Goal: Task Accomplishment & Management: Manage account settings

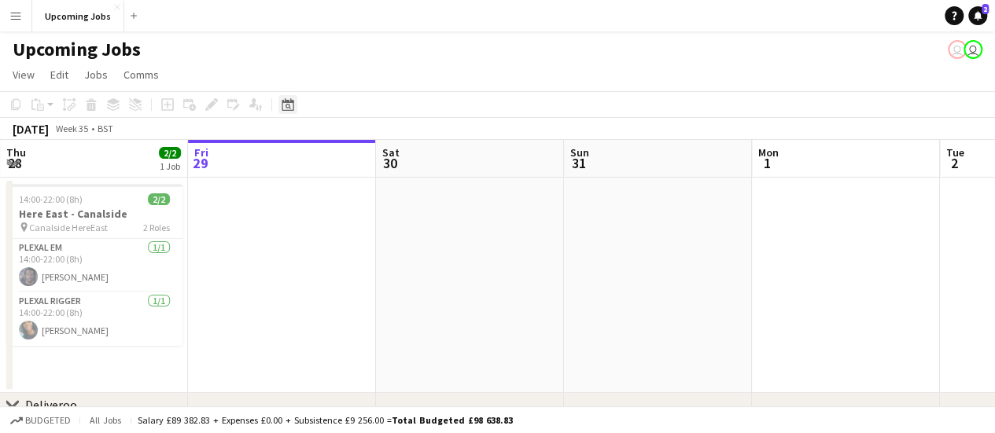
click at [288, 106] on icon "Date picker" at bounding box center [288, 104] width 13 height 13
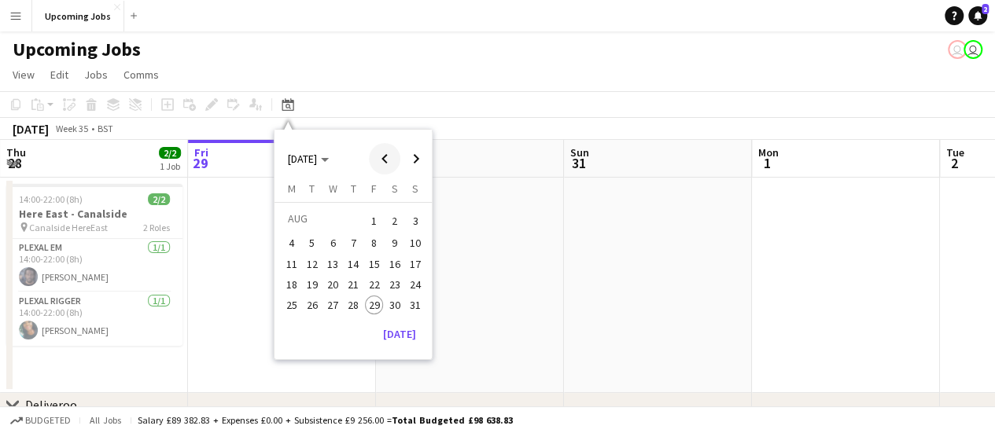
click at [386, 155] on span "Previous month" at bounding box center [384, 158] width 31 height 31
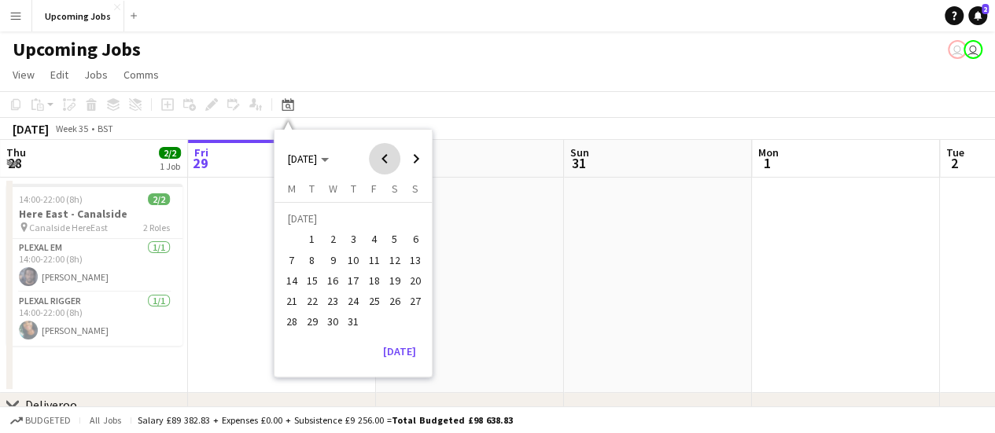
click at [386, 155] on span "Previous month" at bounding box center [384, 158] width 31 height 31
click at [371, 260] on span "13" at bounding box center [374, 264] width 19 height 19
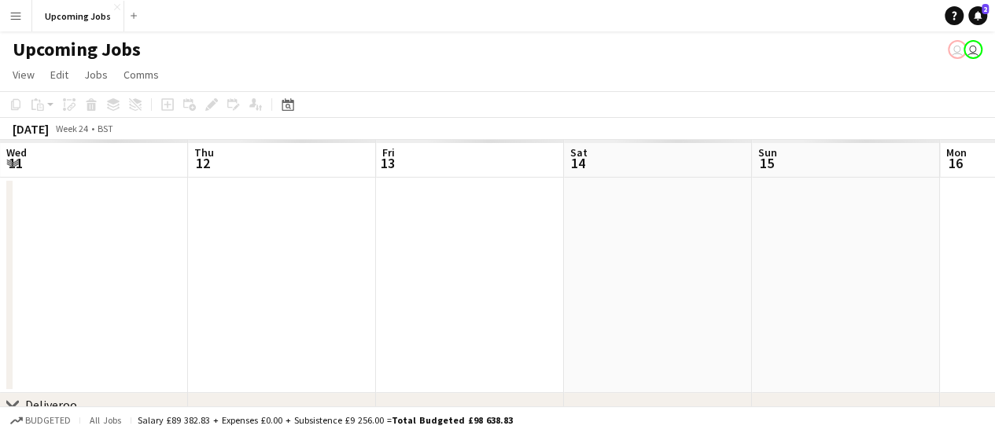
scroll to position [0, 541]
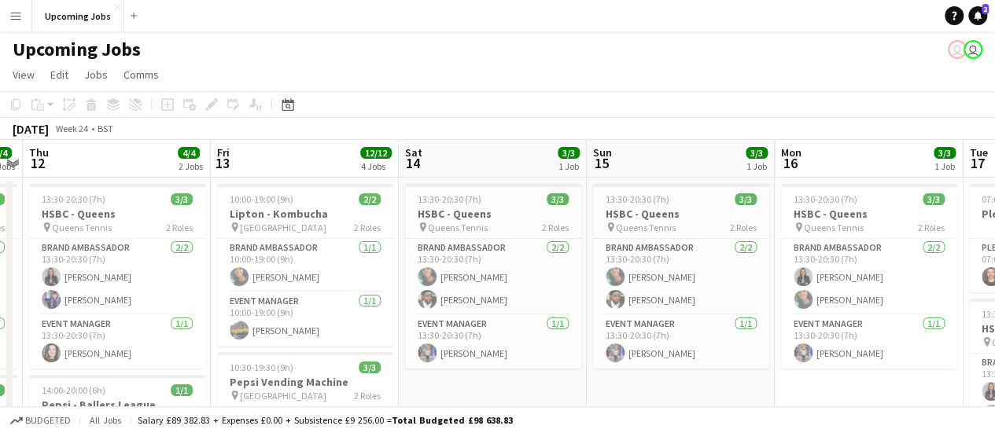
click at [299, 109] on div "Date picker [DATE] [DATE] [DATE] M [DATE] T [DATE] W [DATE] T [DATE] F [DATE] S…" at bounding box center [282, 104] width 35 height 19
click at [294, 109] on div "Date picker" at bounding box center [287, 104] width 19 height 19
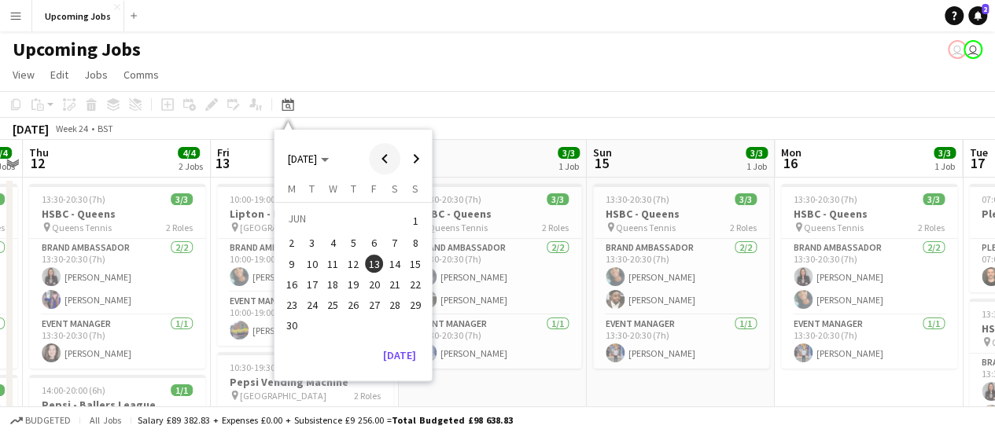
click at [387, 158] on span "Previous month" at bounding box center [384, 158] width 31 height 31
click at [308, 323] on span "29" at bounding box center [312, 322] width 19 height 19
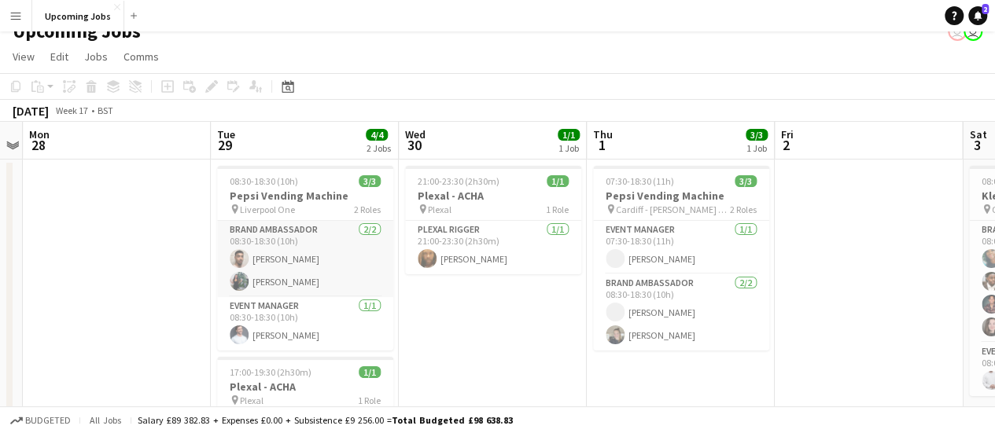
scroll to position [0, 0]
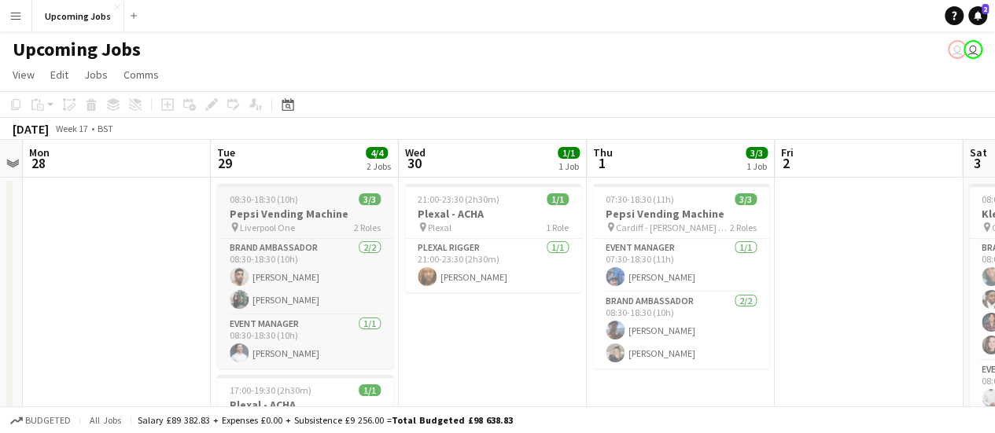
click at [293, 208] on h3 "Pepsi Vending Machine" at bounding box center [305, 214] width 176 height 14
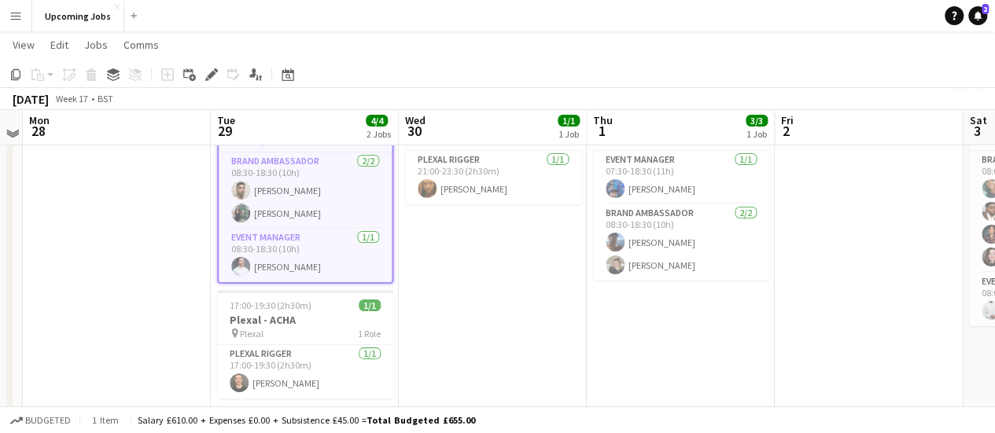
scroll to position [84, 0]
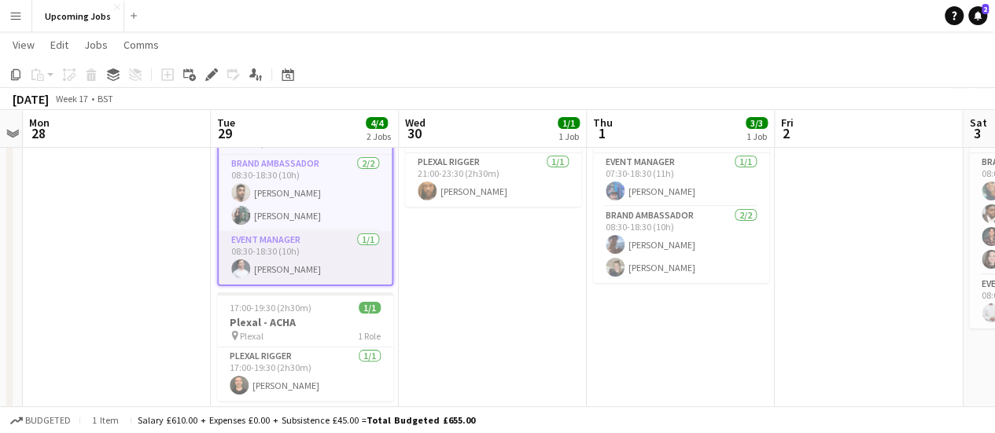
click at [294, 272] on app-card-role "Event Manager [DATE] 08:30-18:30 (10h) [PERSON_NAME]" at bounding box center [305, 257] width 173 height 53
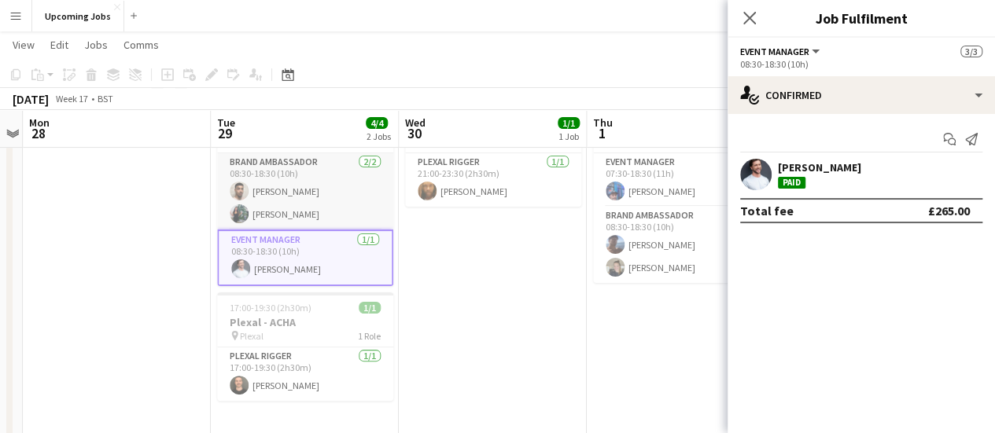
click at [297, 216] on app-card-role "Brand Ambassador [DATE] 08:30-18:30 (10h) [PERSON_NAME] [PERSON_NAME]" at bounding box center [305, 191] width 176 height 76
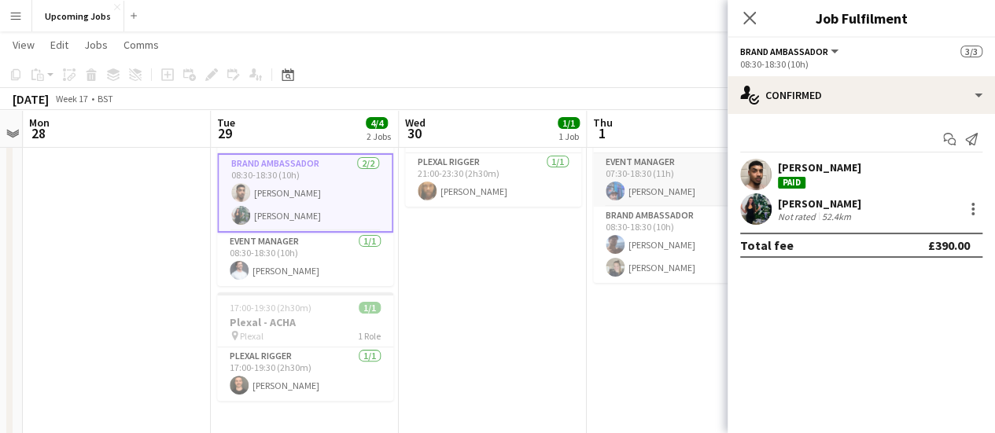
click at [620, 190] on app-user-avatar at bounding box center [614, 191] width 19 height 19
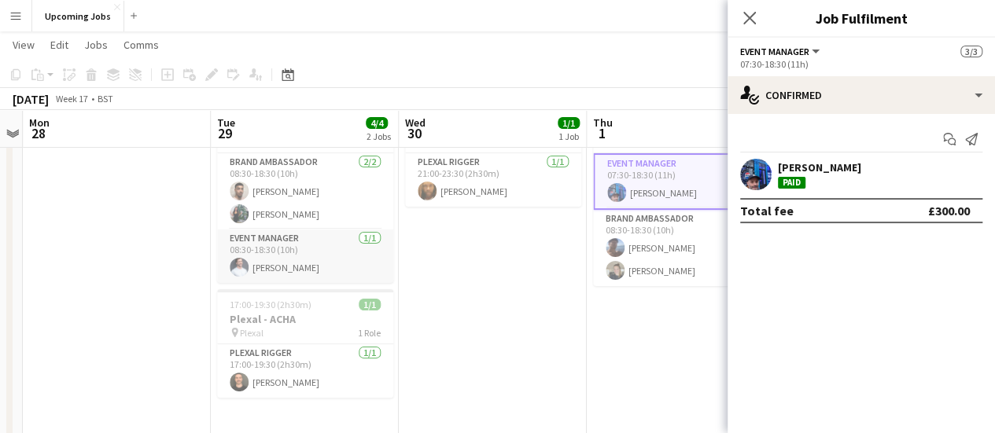
click at [282, 263] on app-card-role "Event Manager [DATE] 08:30-18:30 (10h) [PERSON_NAME]" at bounding box center [305, 256] width 176 height 53
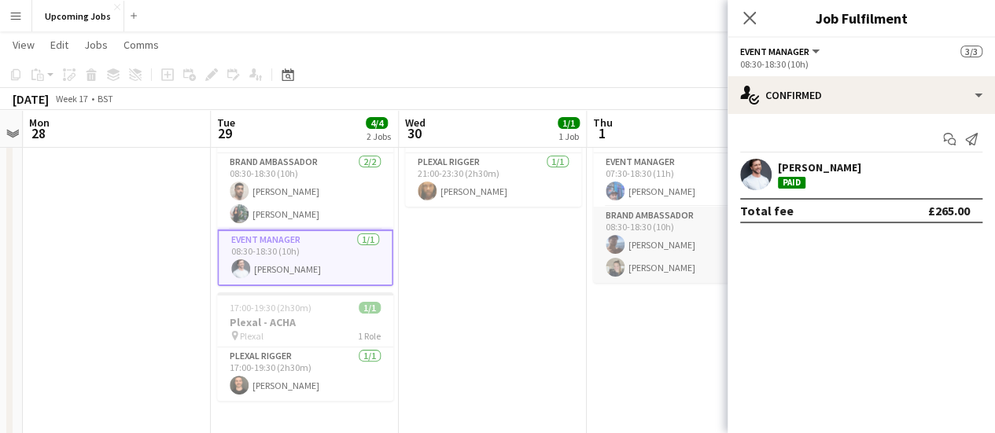
click at [627, 252] on app-card-role "Brand Ambassador [DATE] 08:30-18:30 (10h) [PERSON_NAME] [PERSON_NAME]" at bounding box center [681, 245] width 176 height 76
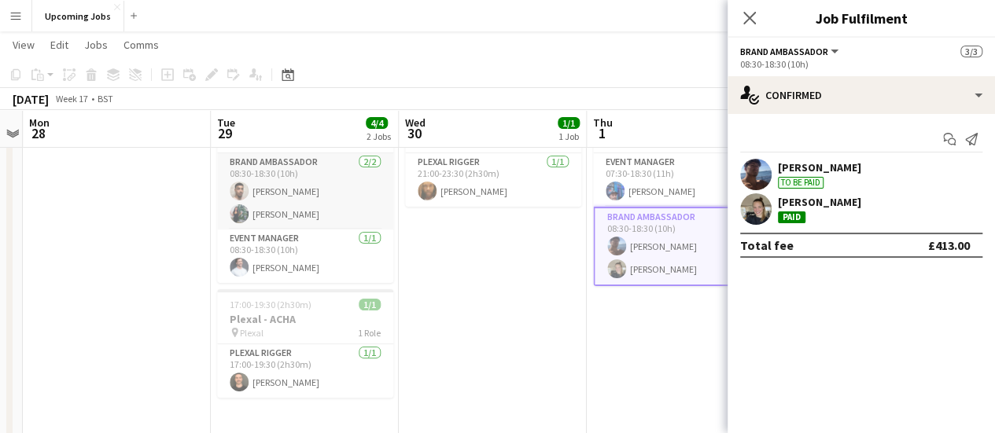
click at [305, 212] on app-card-role "Brand Ambassador [DATE] 08:30-18:30 (10h) [PERSON_NAME] [PERSON_NAME]" at bounding box center [305, 191] width 176 height 76
